Goal: Task Accomplishment & Management: Complete application form

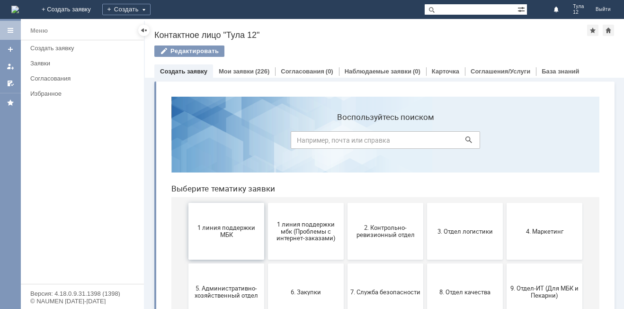
click at [237, 226] on span "1 линия поддержки МБК" at bounding box center [226, 231] width 70 height 14
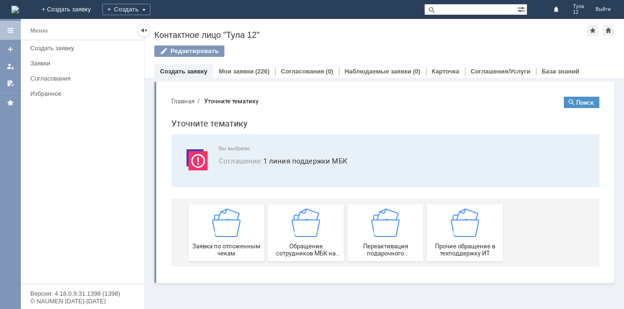
click at [237, 226] on img at bounding box center [226, 222] width 28 height 28
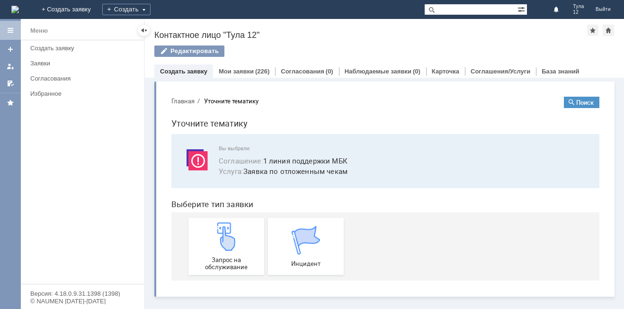
click at [237, 226] on img at bounding box center [226, 236] width 28 height 28
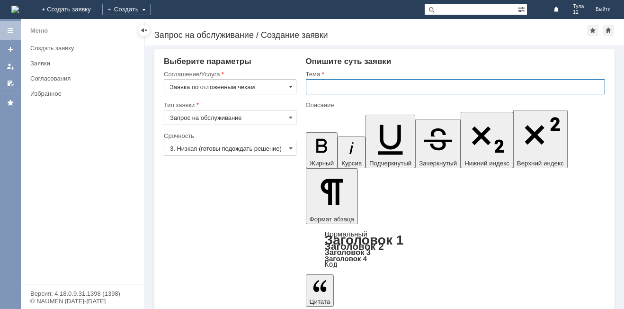
click at [323, 87] on input "text" at bounding box center [455, 86] width 299 height 15
type input "отложенные чеки"
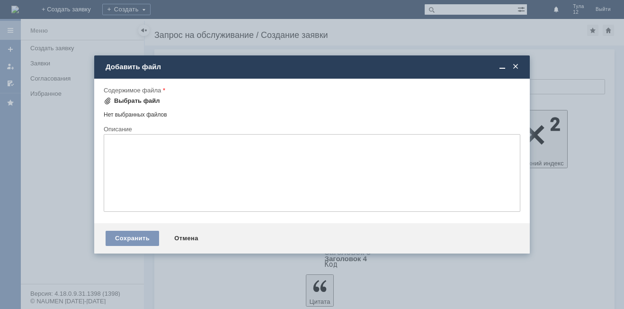
click at [130, 102] on div "Выбрать файл" at bounding box center [137, 101] width 46 height 8
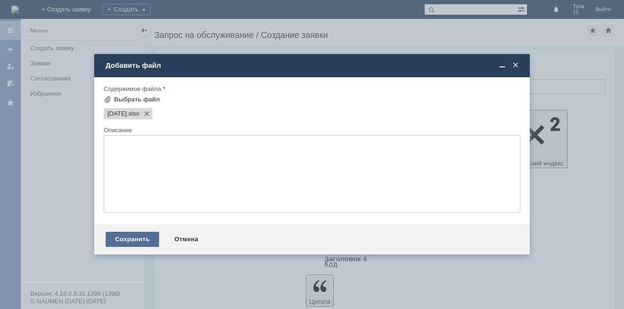
click at [143, 237] on div "Сохранить" at bounding box center [132, 238] width 53 height 15
